Goal: Navigation & Orientation: Understand site structure

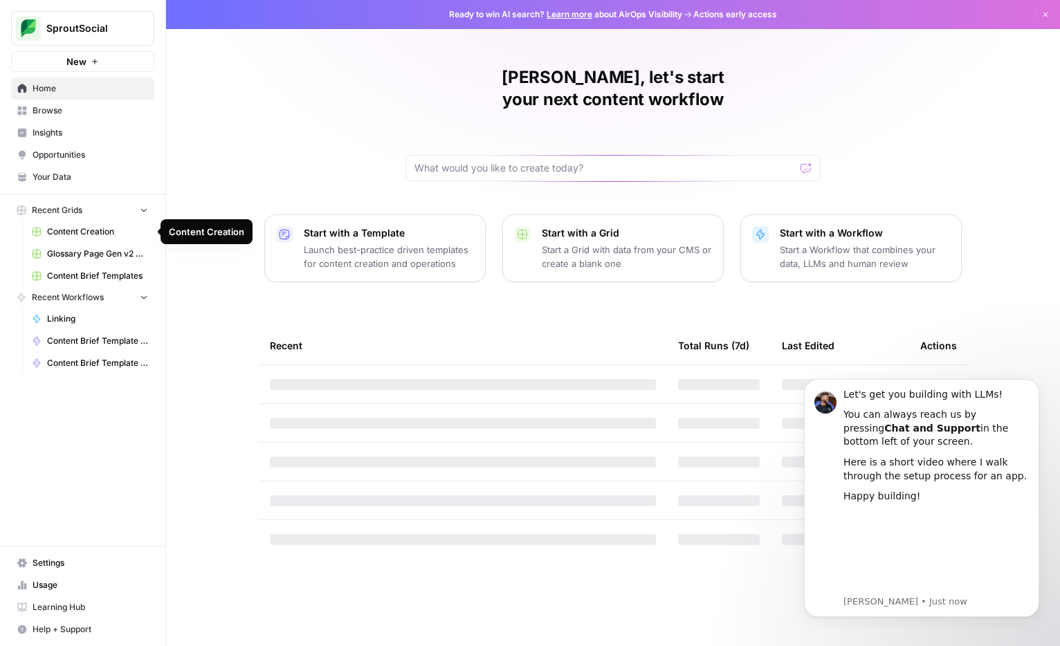
click at [100, 231] on span "Content Creation" at bounding box center [97, 231] width 101 height 12
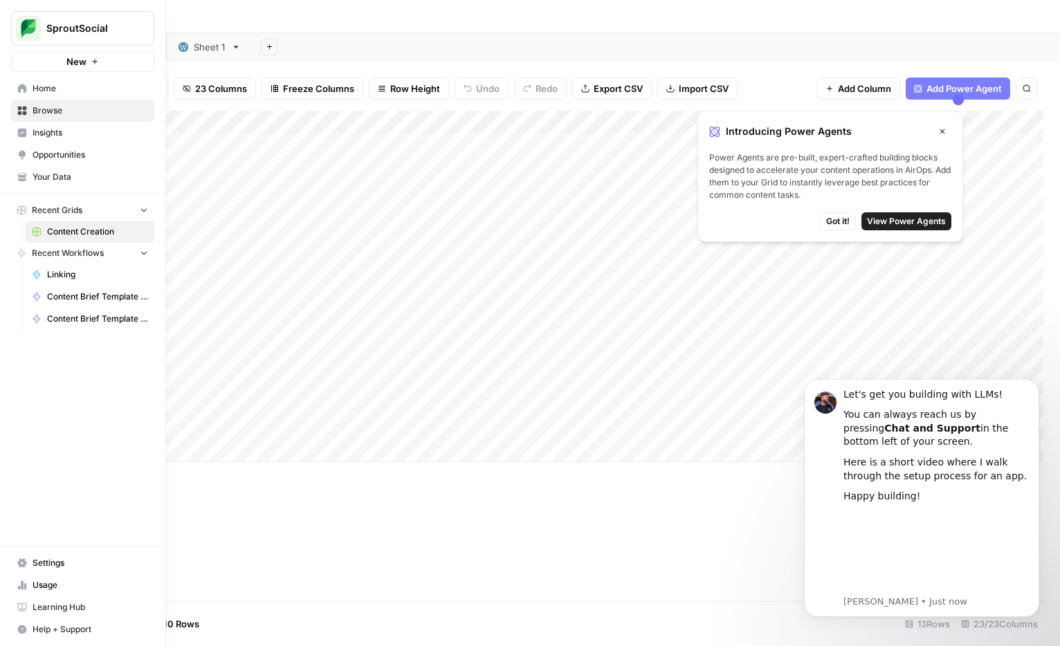
click at [129, 207] on button "Recent Grids" at bounding box center [82, 210] width 143 height 21
click at [140, 207] on icon "button" at bounding box center [144, 210] width 10 height 10
click at [53, 108] on span "Browse" at bounding box center [91, 110] width 116 height 12
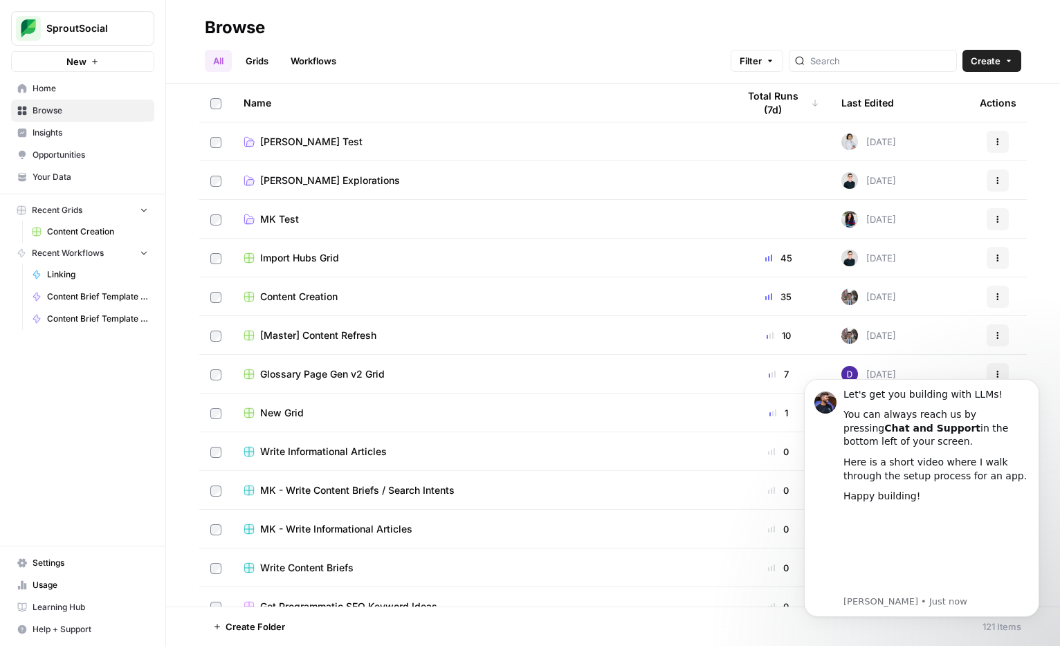
click at [250, 61] on link "Grids" at bounding box center [256, 61] width 39 height 22
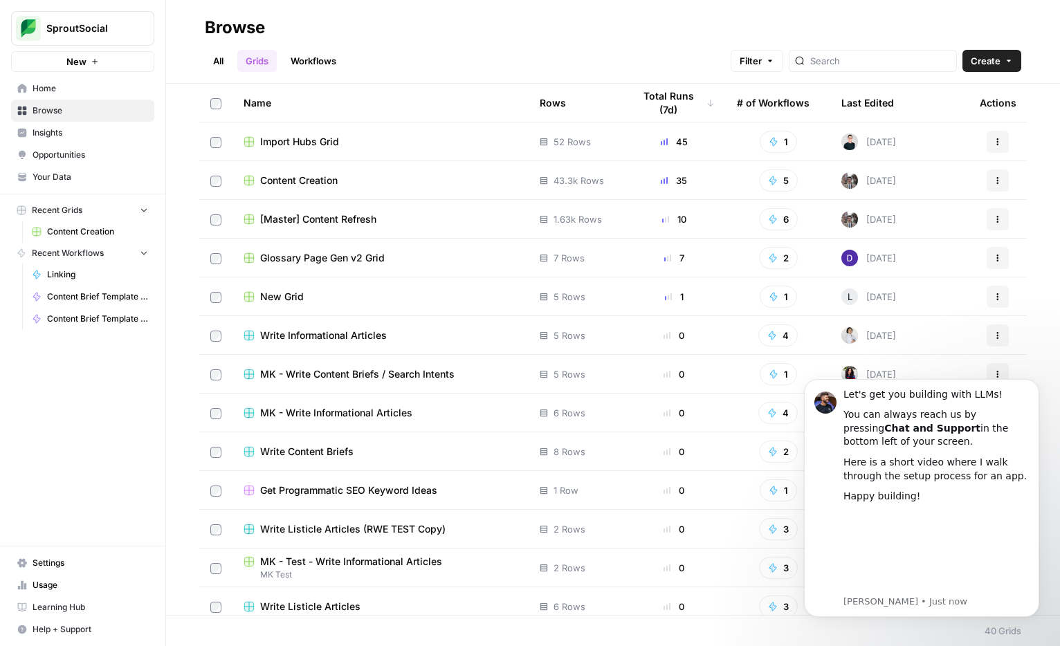
click at [320, 62] on link "Workflows" at bounding box center [313, 61] width 62 height 22
